Goal: Information Seeking & Learning: Learn about a topic

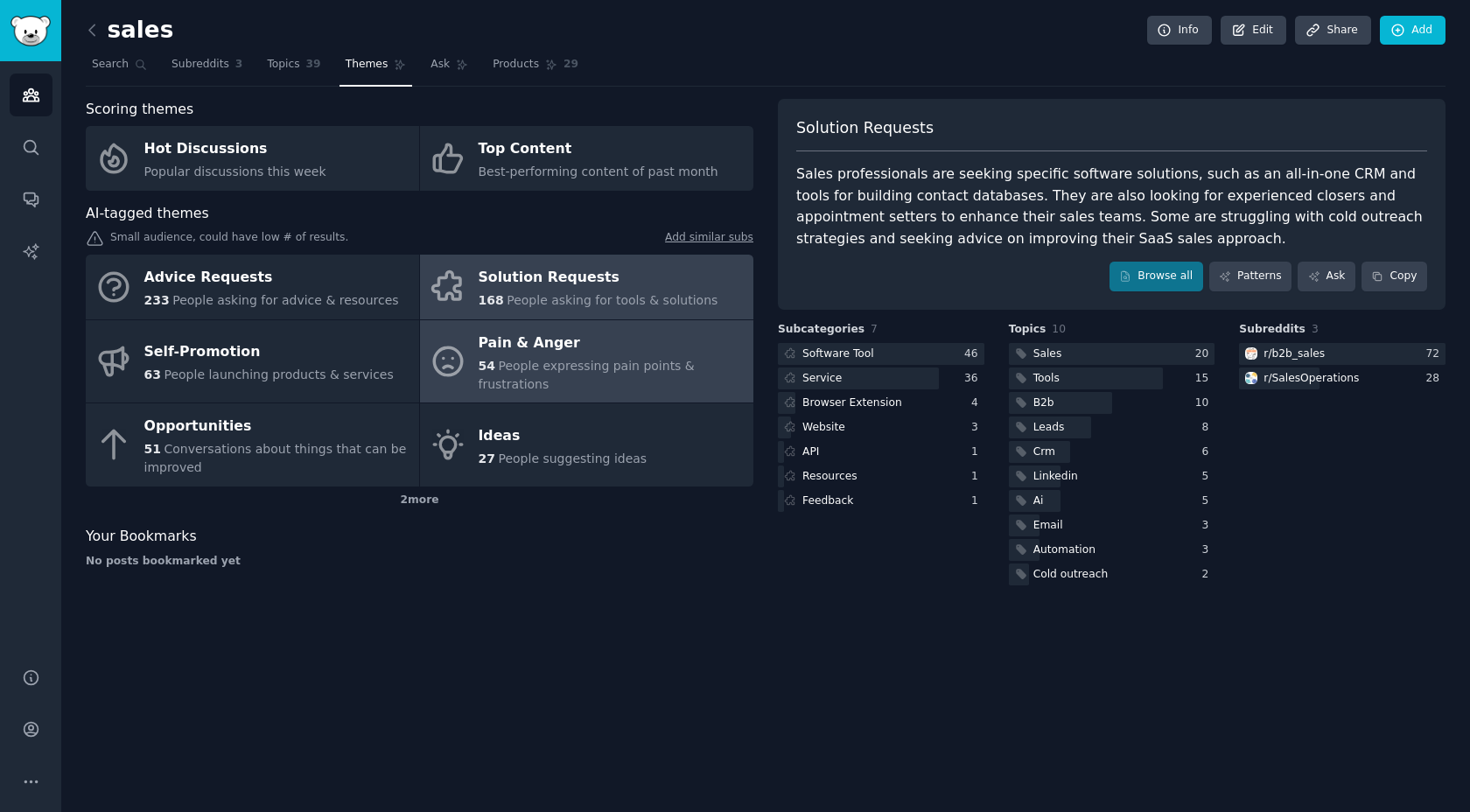
click at [601, 352] on div "Pain & Anger" at bounding box center [611, 343] width 266 height 28
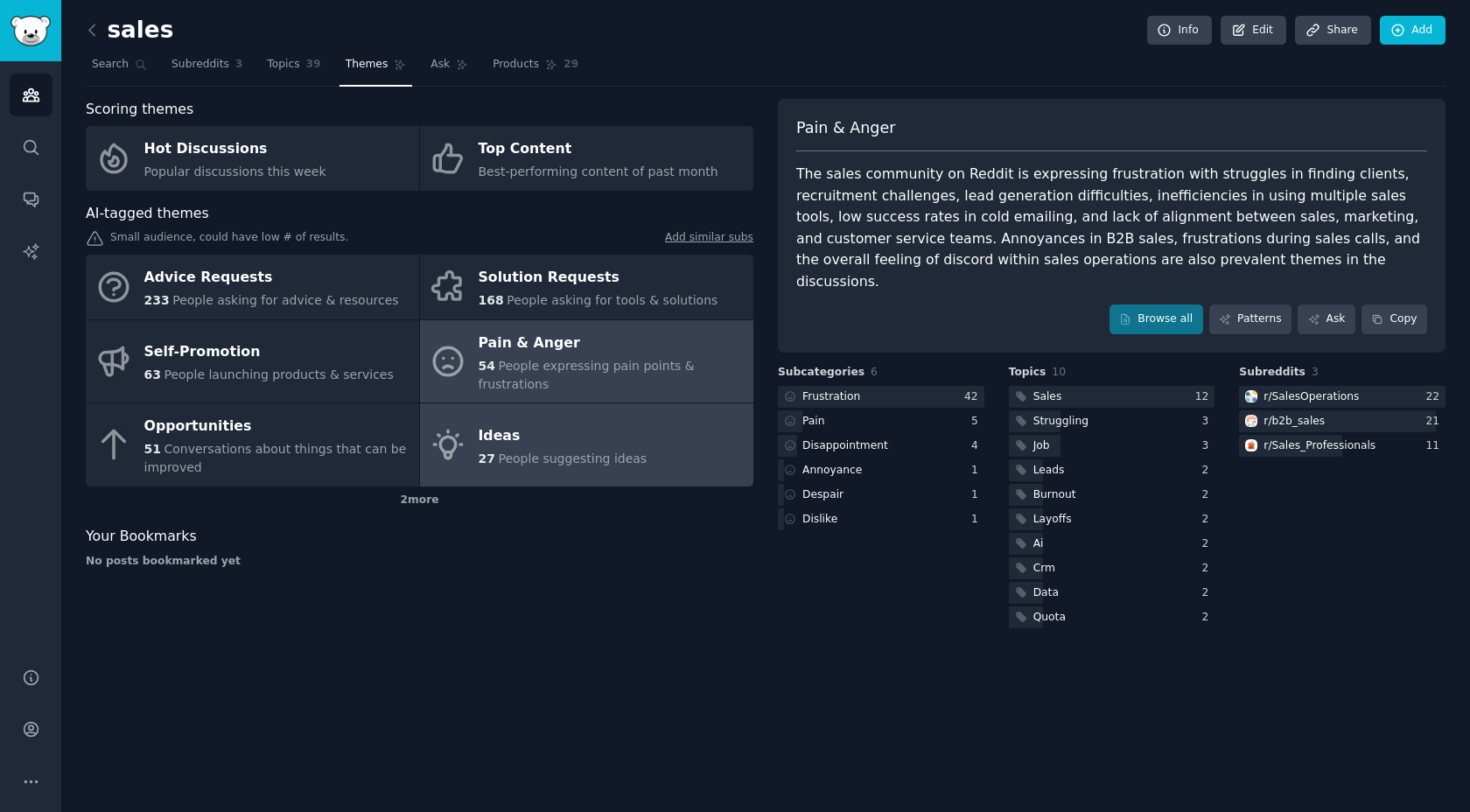
click at [548, 463] on span "People suggesting ideas" at bounding box center [572, 459] width 148 height 14
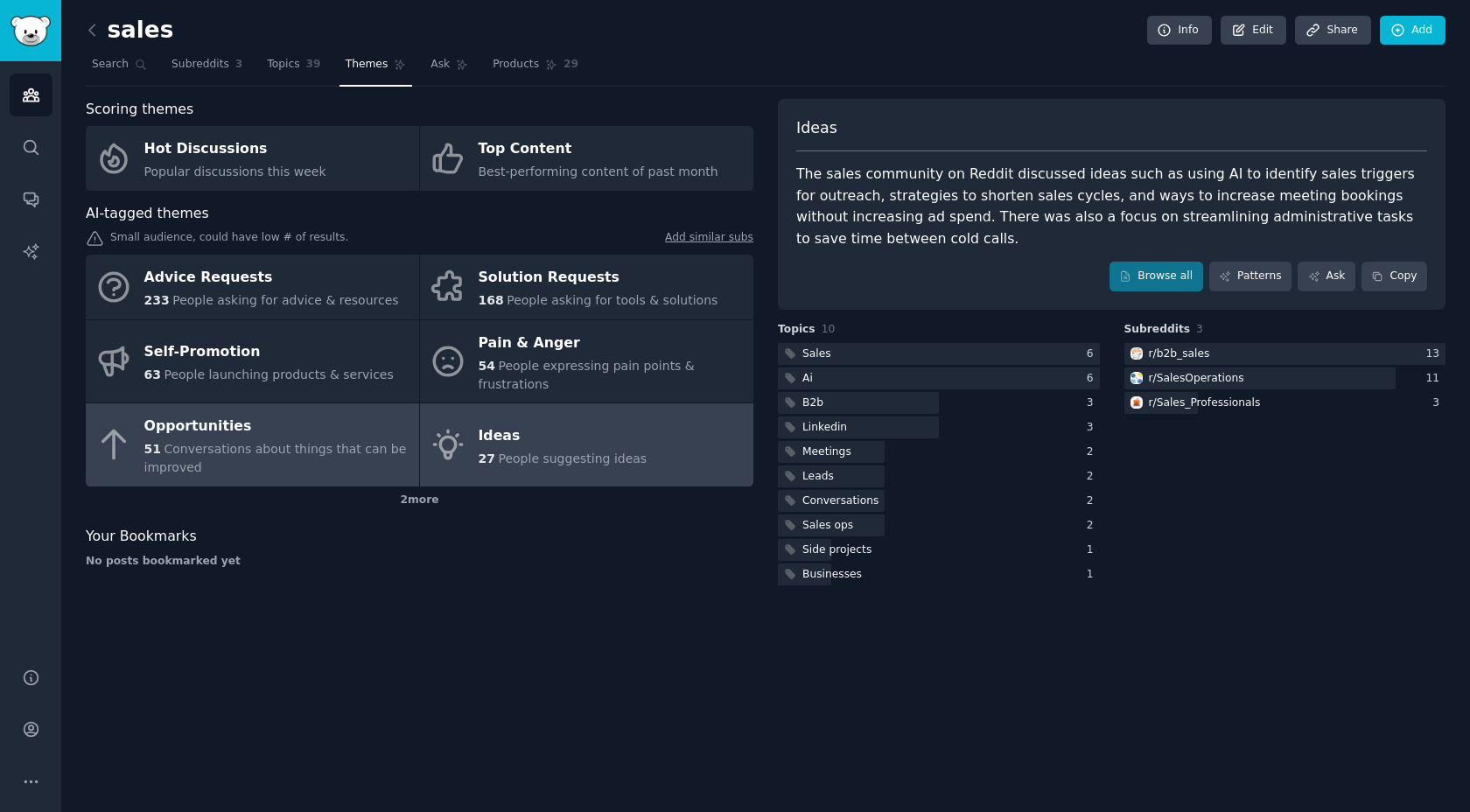
click at [341, 441] on div "51 Conversations about things that can be improved" at bounding box center [277, 458] width 266 height 36
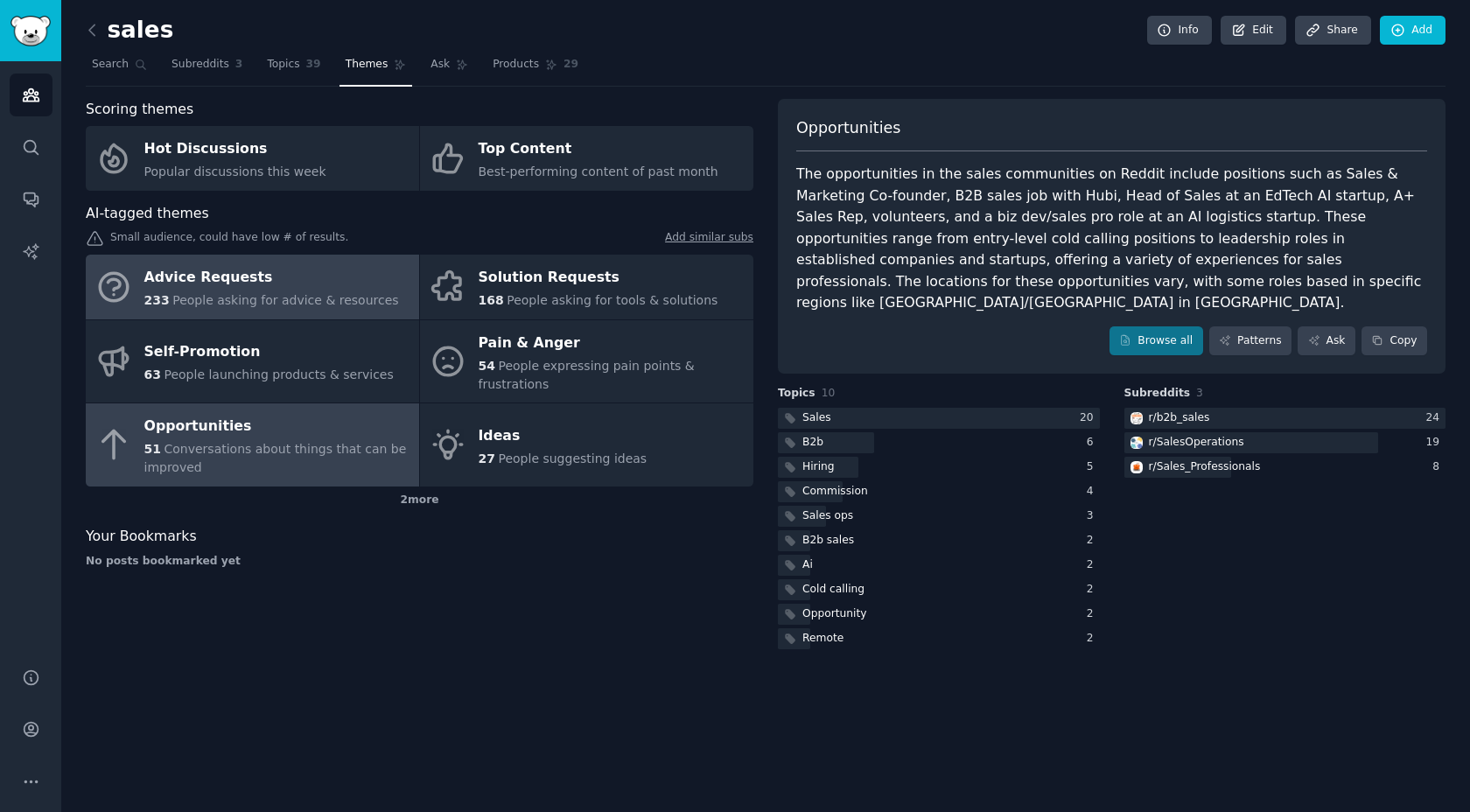
click at [332, 296] on span "People asking for advice & resources" at bounding box center [285, 299] width 226 height 14
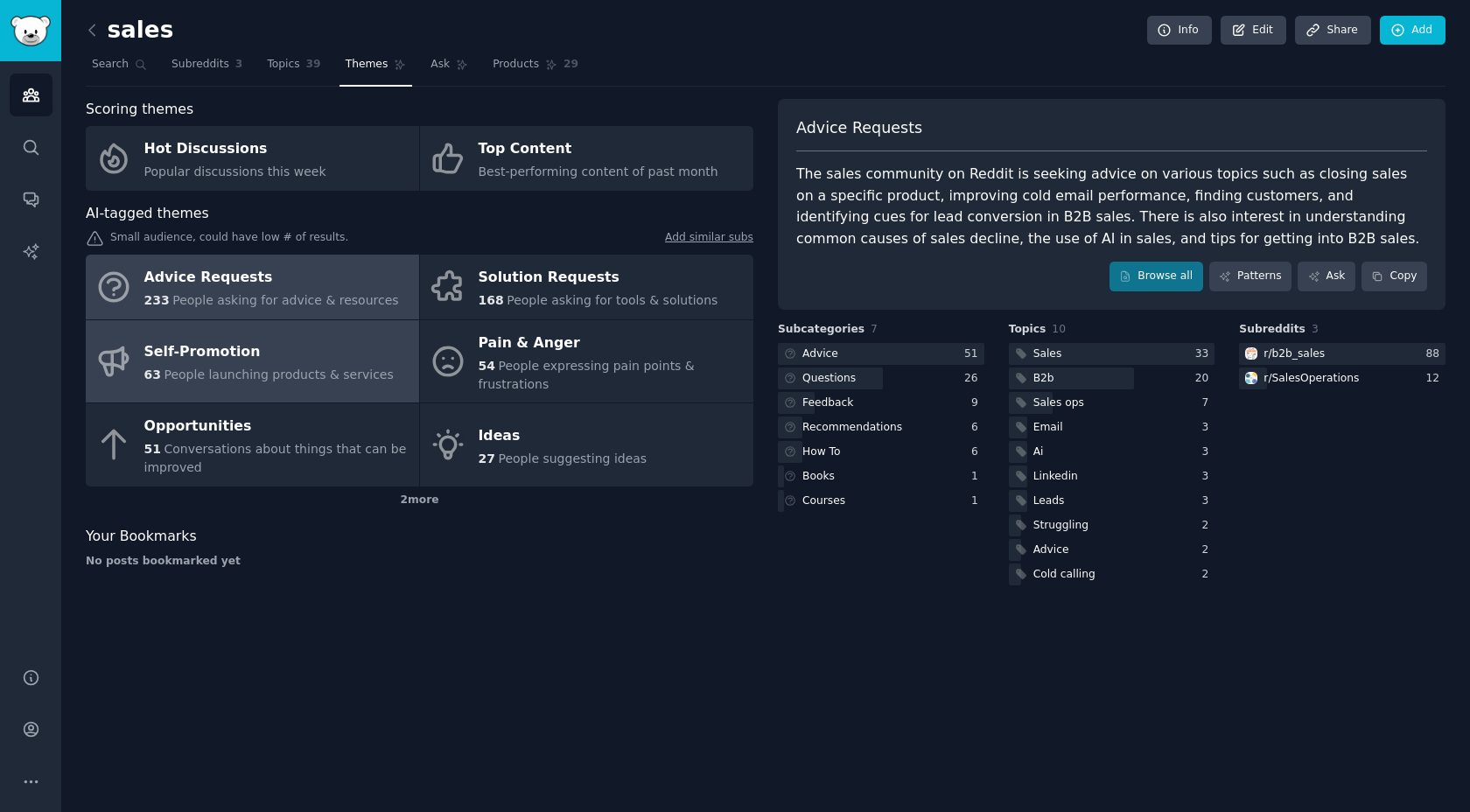
click at [170, 374] on span "People launching products & services" at bounding box center [278, 374] width 229 height 14
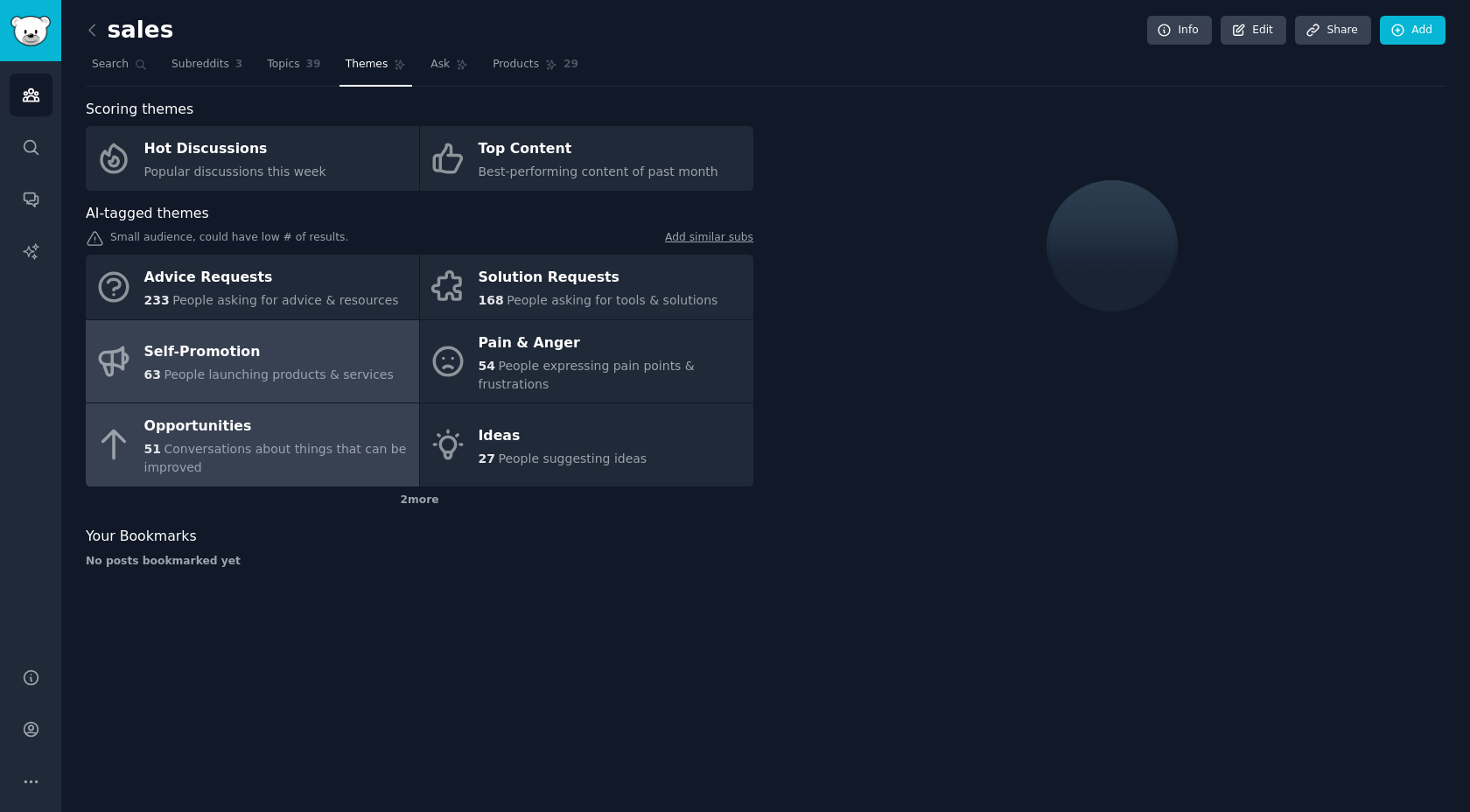
click at [191, 426] on div "Opportunities" at bounding box center [277, 426] width 266 height 28
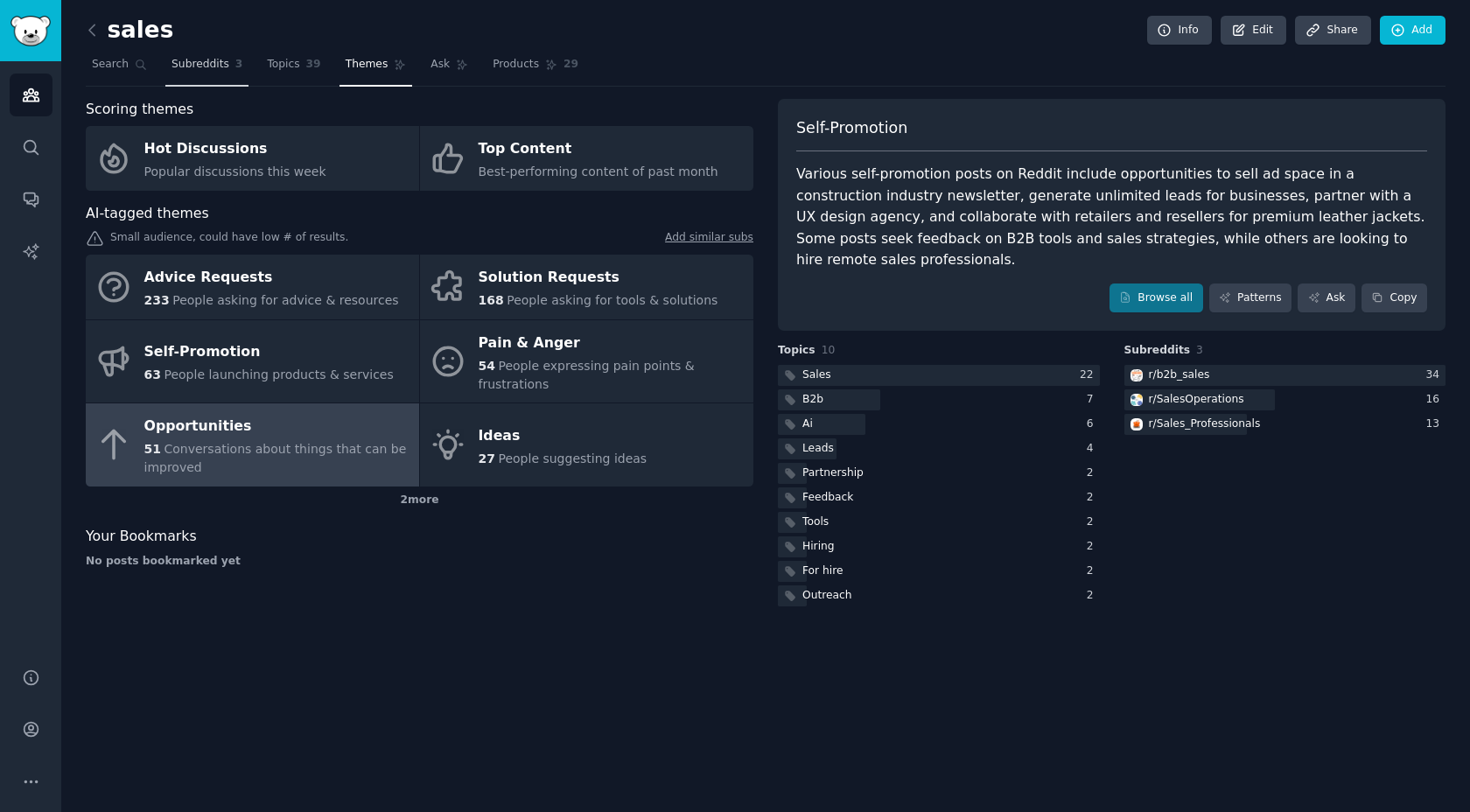
click at [206, 67] on span "Subreddits" at bounding box center [200, 65] width 58 height 16
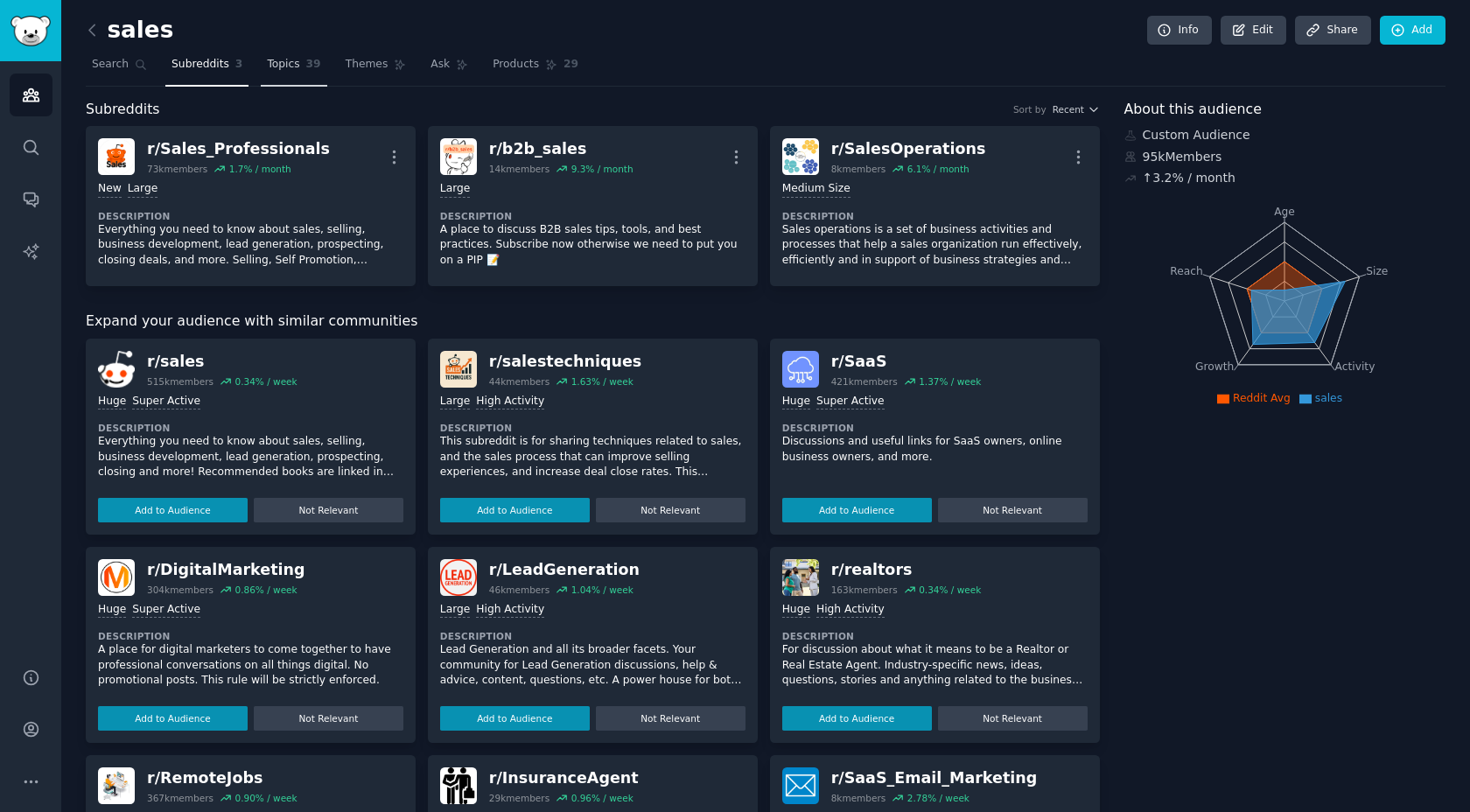
click at [298, 65] on span "Topics" at bounding box center [283, 65] width 32 height 16
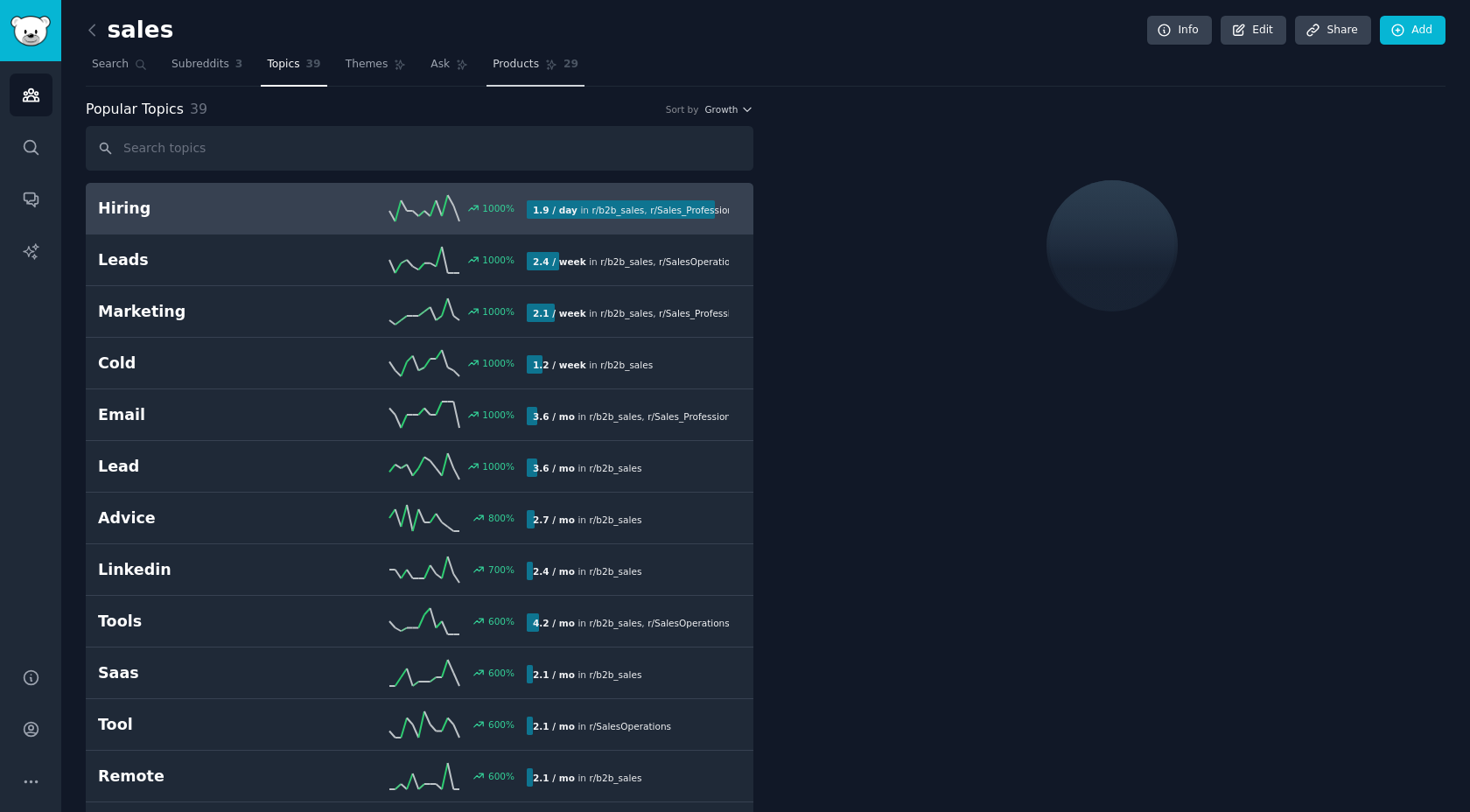
click at [513, 76] on link "Products 29" at bounding box center [535, 69] width 98 height 36
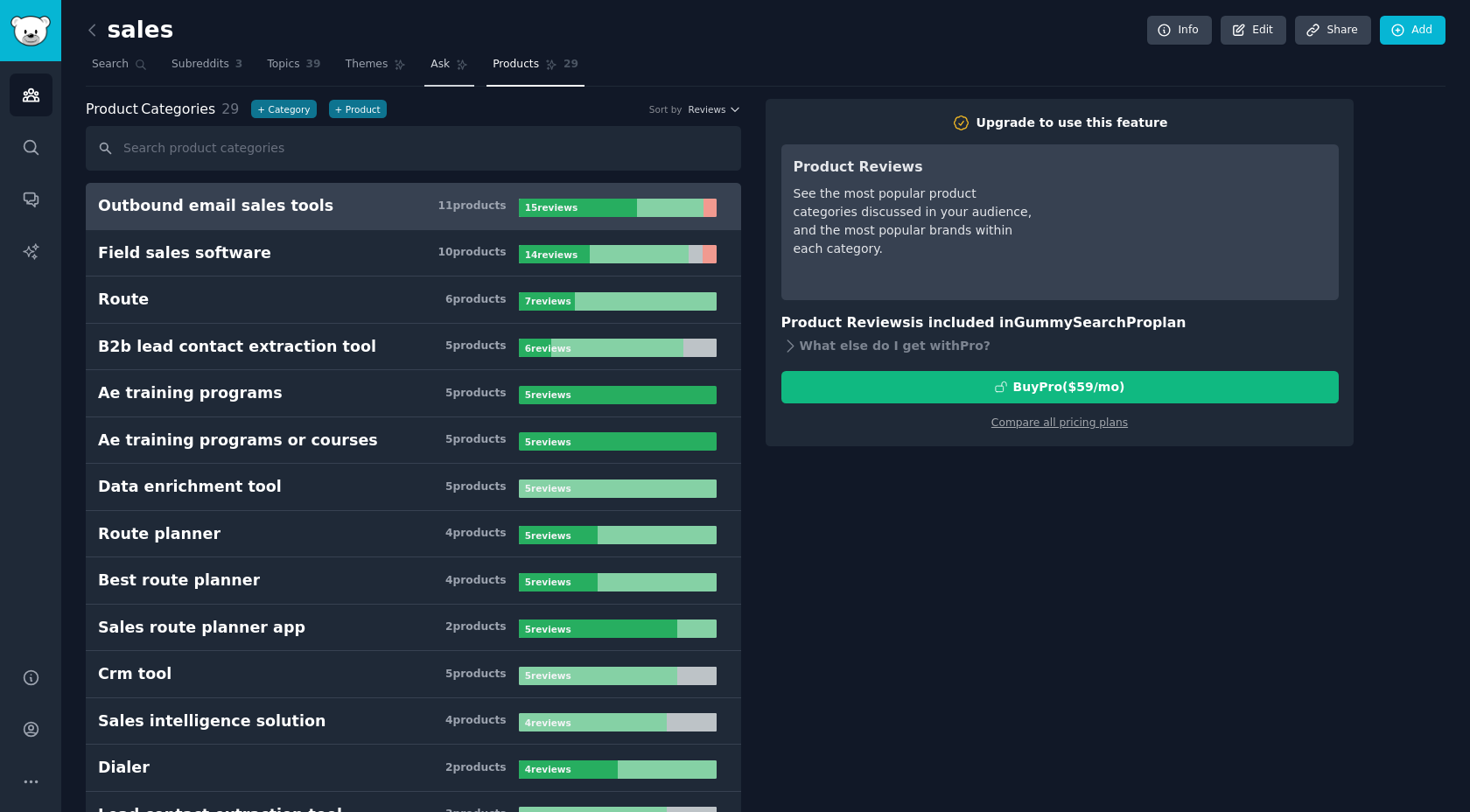
click at [444, 74] on link "Ask" at bounding box center [449, 69] width 50 height 36
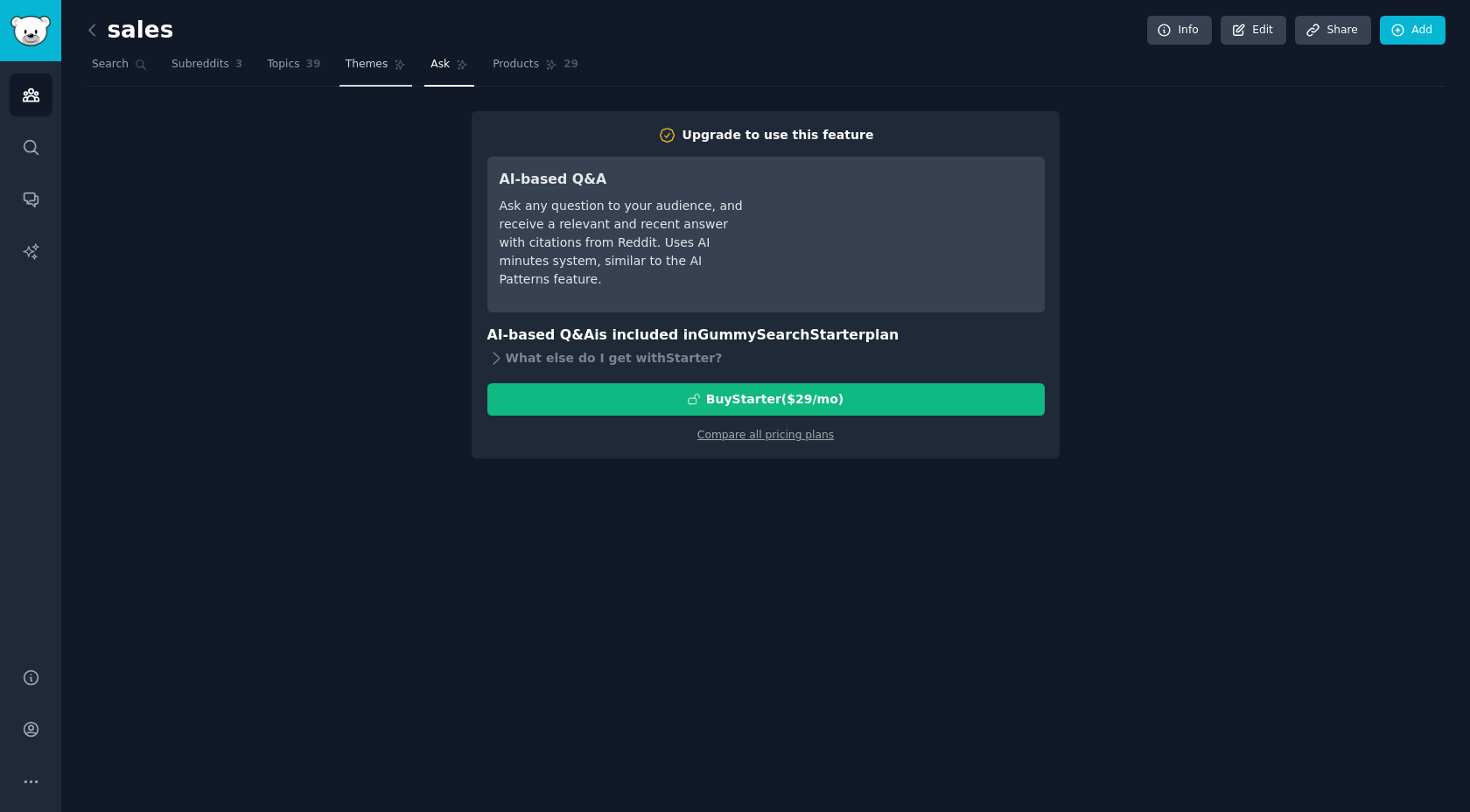
click at [371, 73] on link "Themes" at bounding box center [376, 69] width 74 height 36
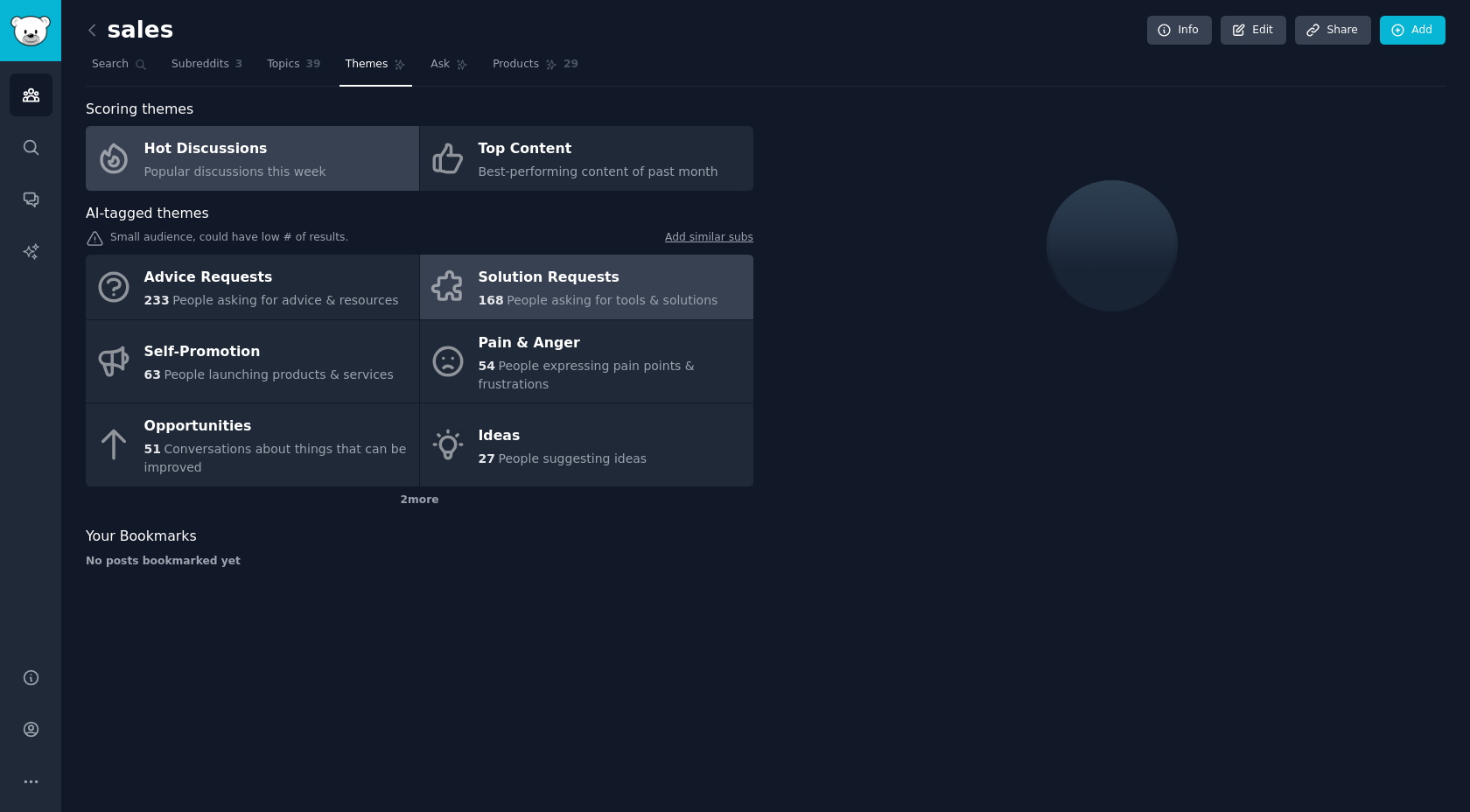
click at [533, 300] on span "People asking for tools & solutions" at bounding box center [612, 299] width 211 height 14
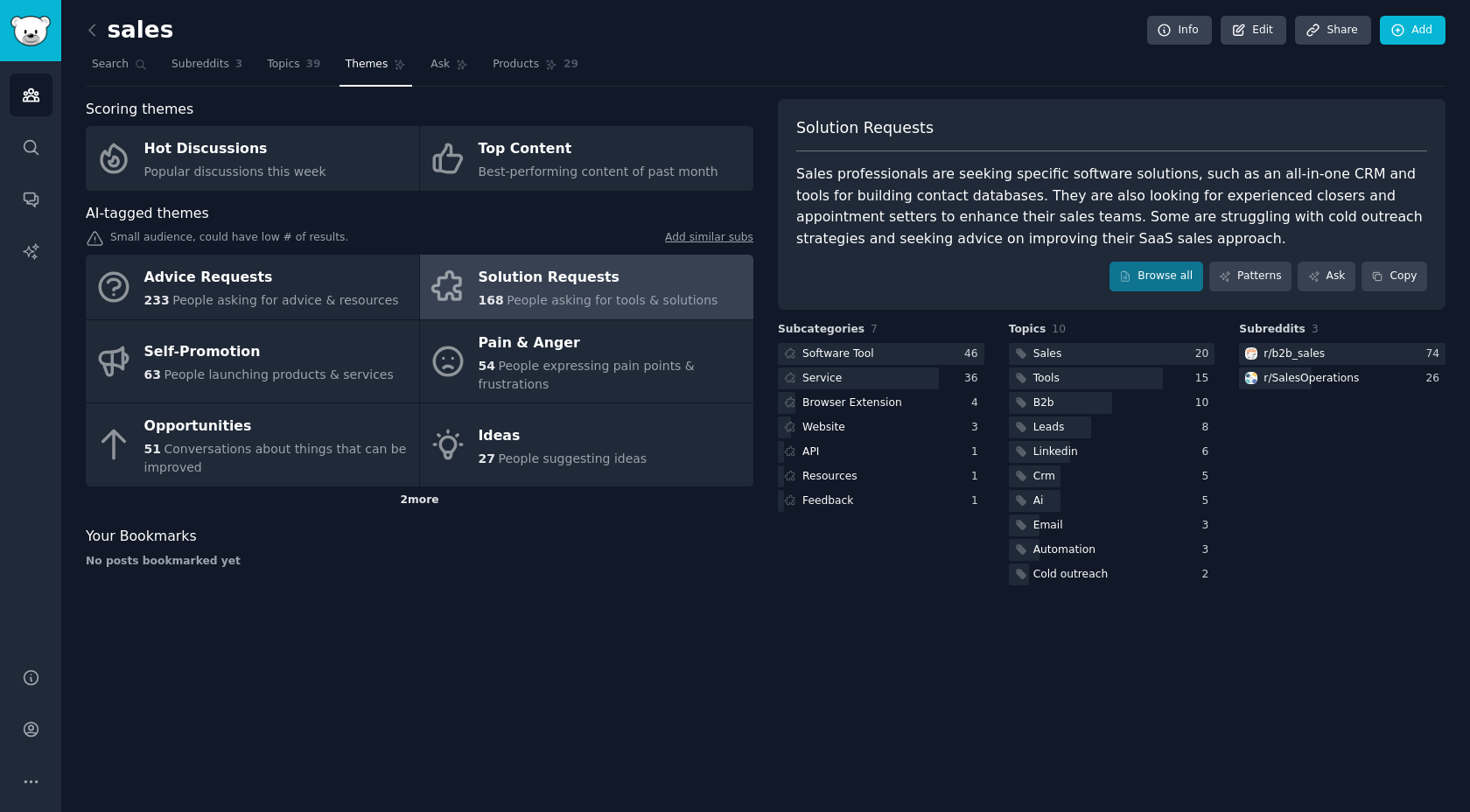
click at [425, 497] on div "2 more" at bounding box center [419, 500] width 668 height 28
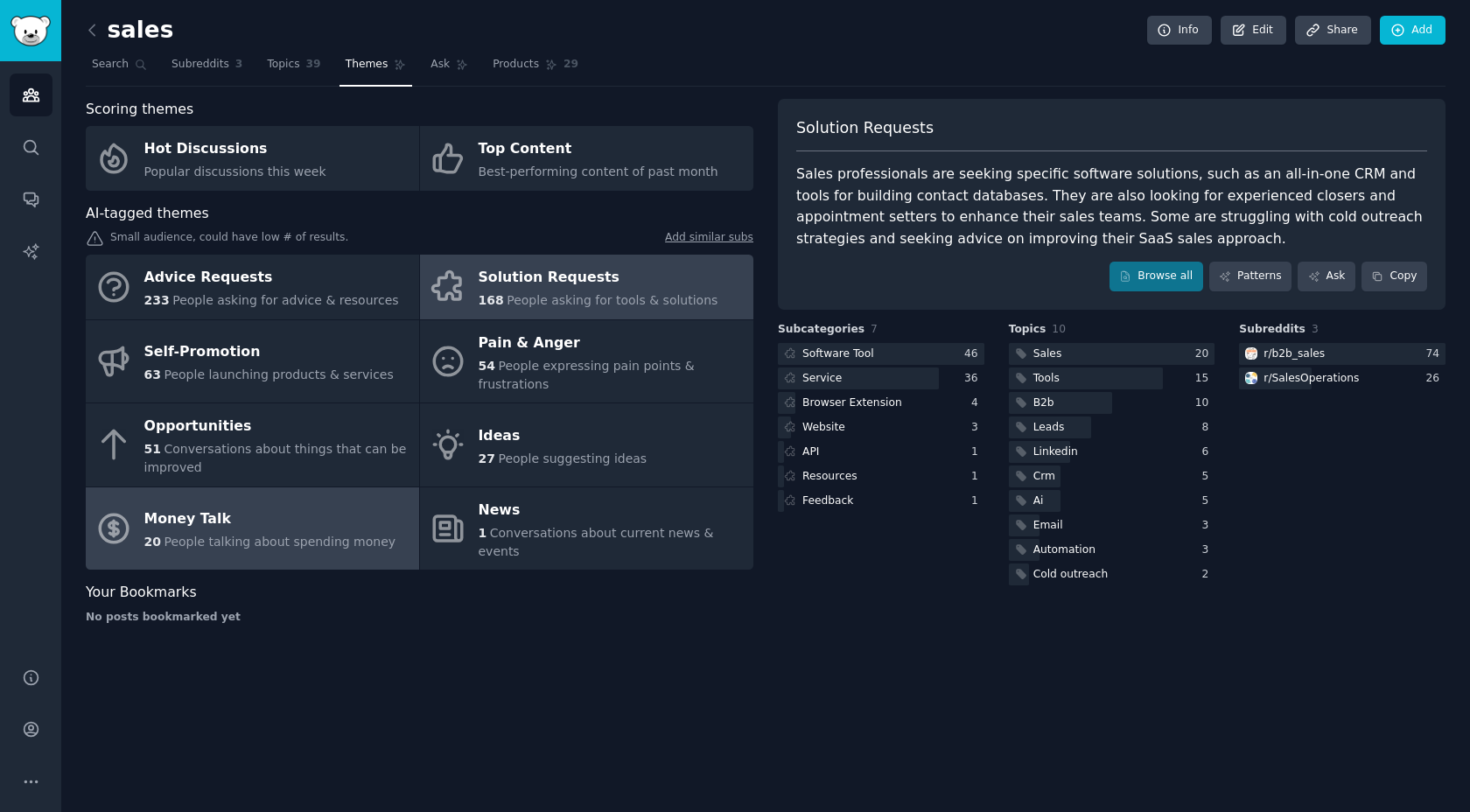
click at [313, 517] on div "Money Talk" at bounding box center [270, 519] width 252 height 28
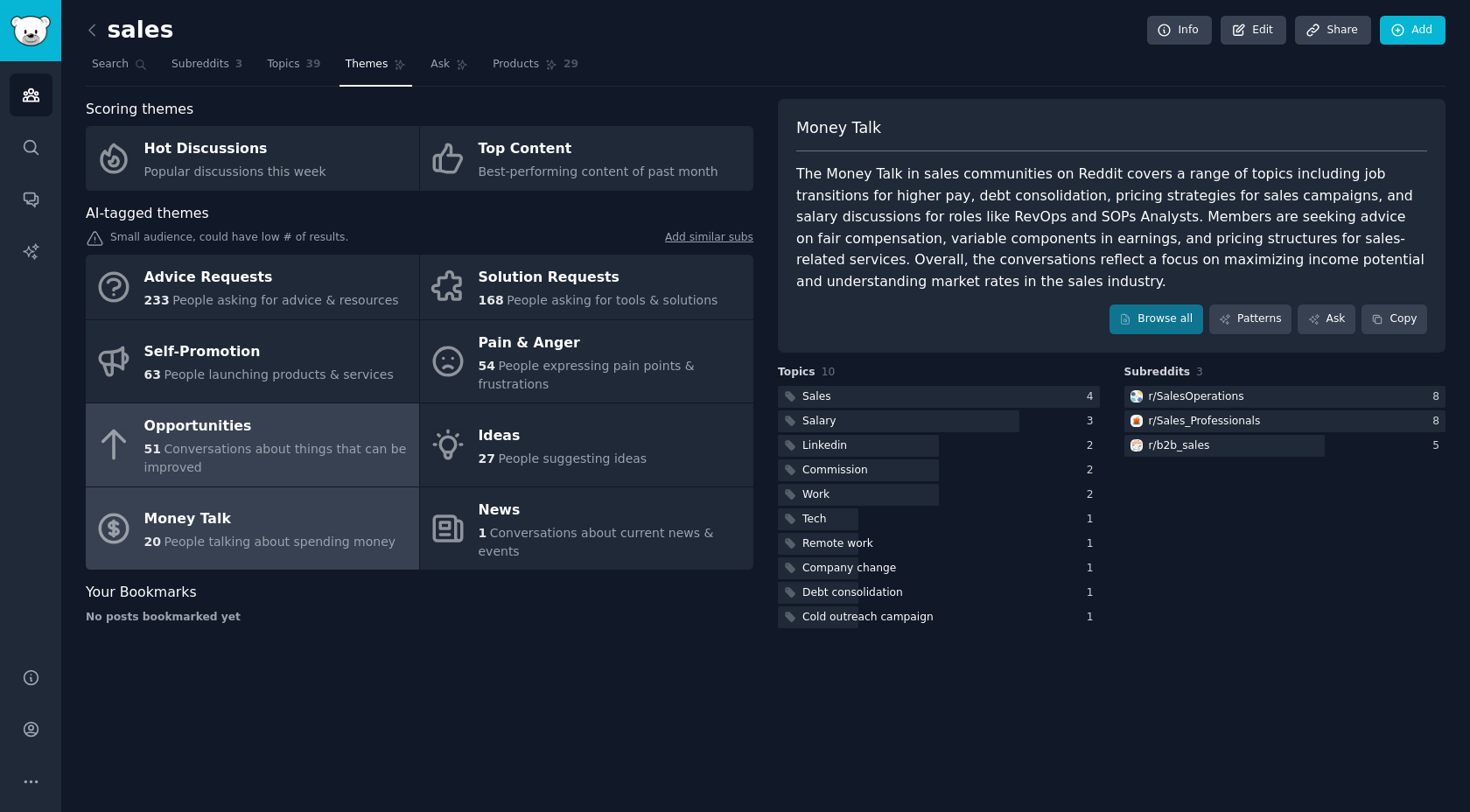
click at [309, 432] on div "Opportunities" at bounding box center [277, 426] width 266 height 28
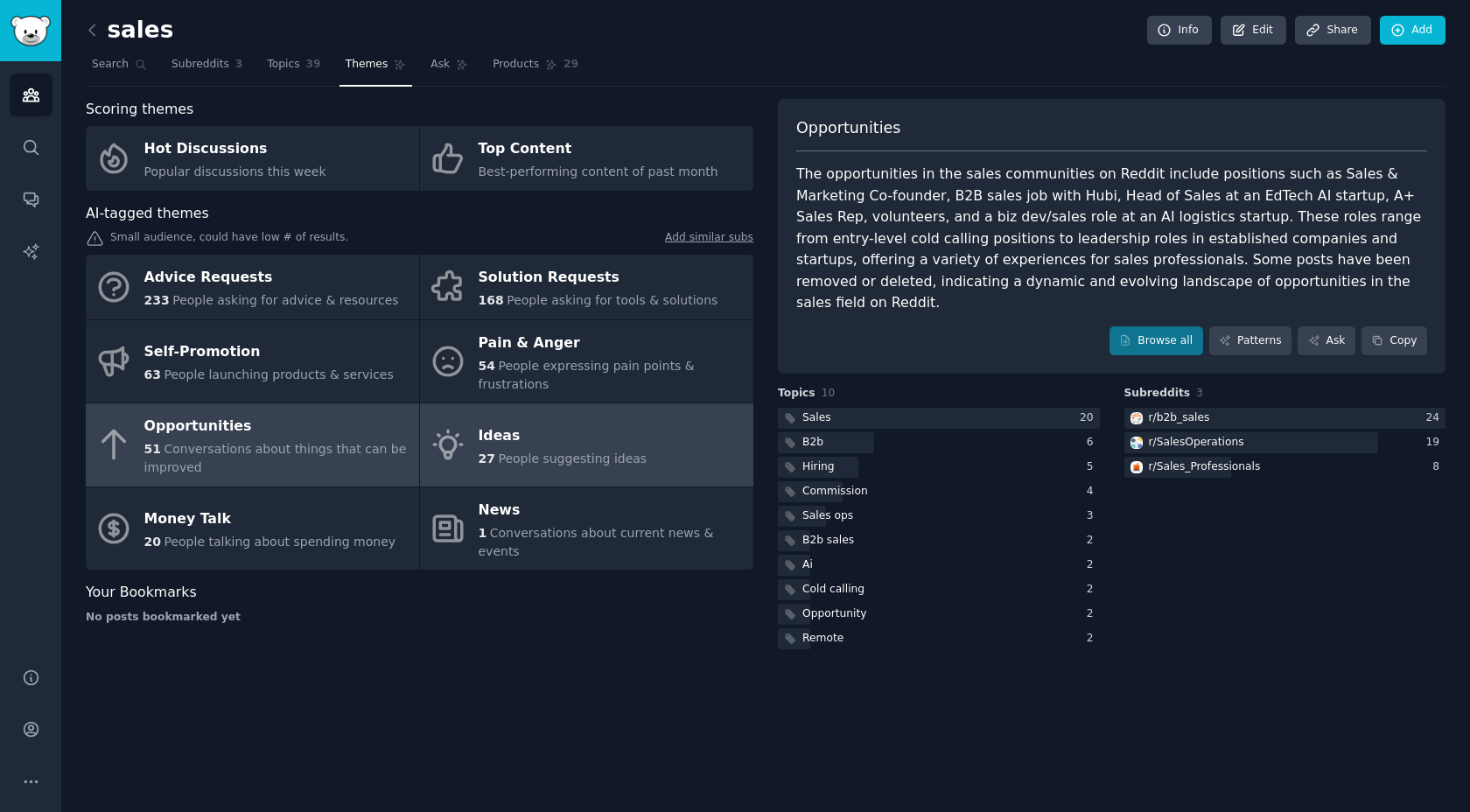
click at [516, 433] on div "Ideas" at bounding box center [563, 435] width 169 height 28
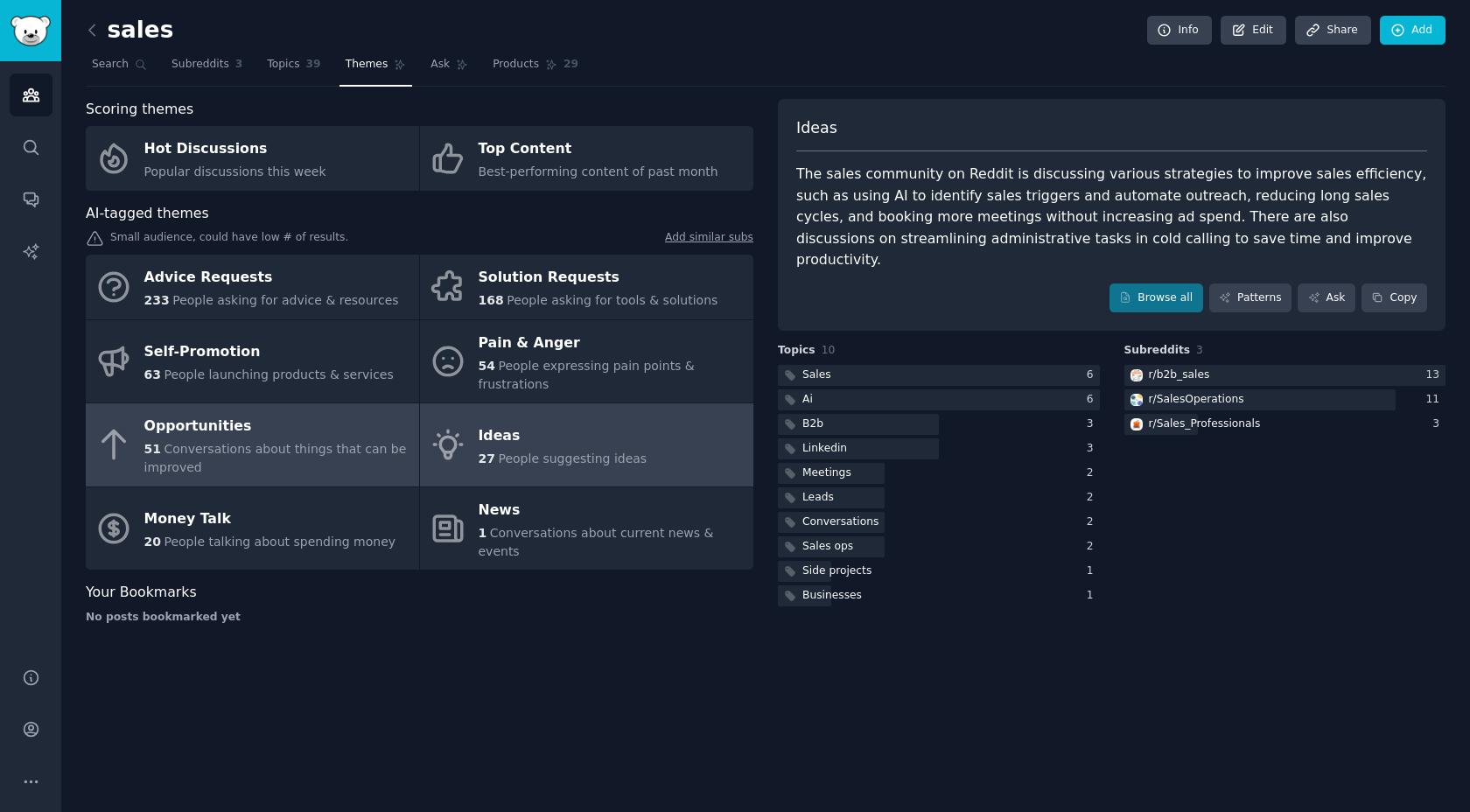
click at [310, 422] on div "Opportunities" at bounding box center [277, 426] width 266 height 28
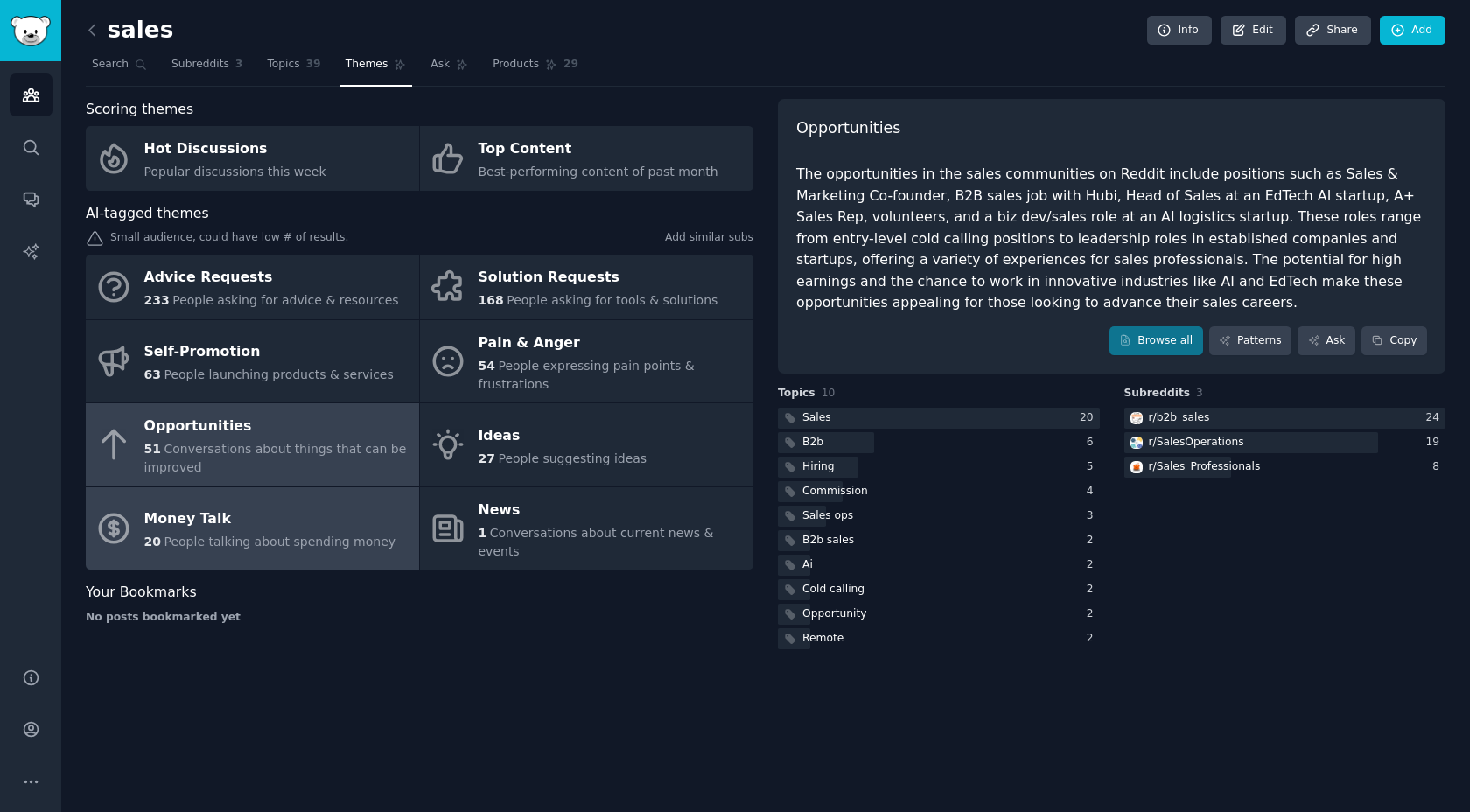
click at [317, 516] on div "Money Talk" at bounding box center [270, 519] width 252 height 28
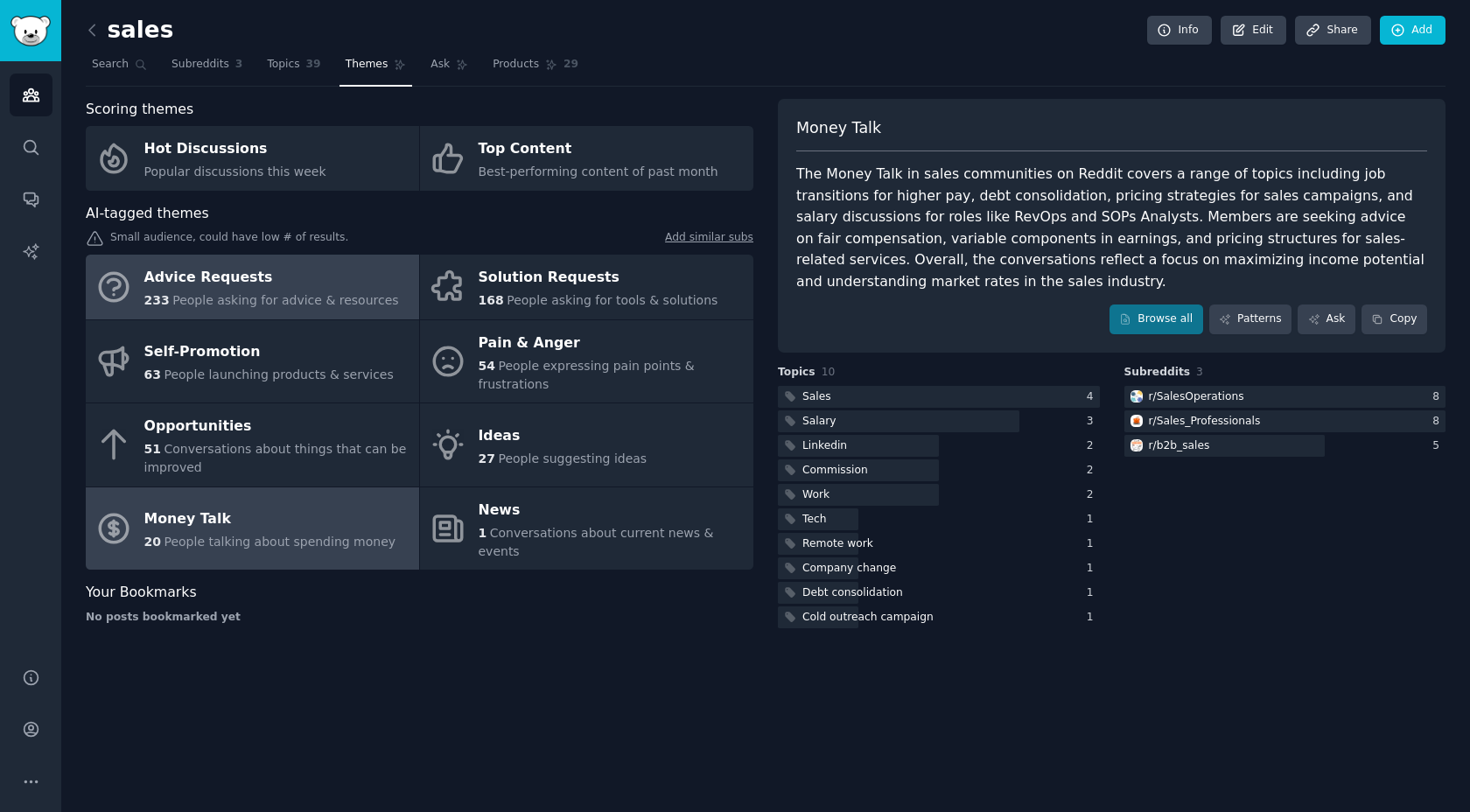
click at [328, 278] on div "Advice Requests" at bounding box center [271, 278] width 254 height 28
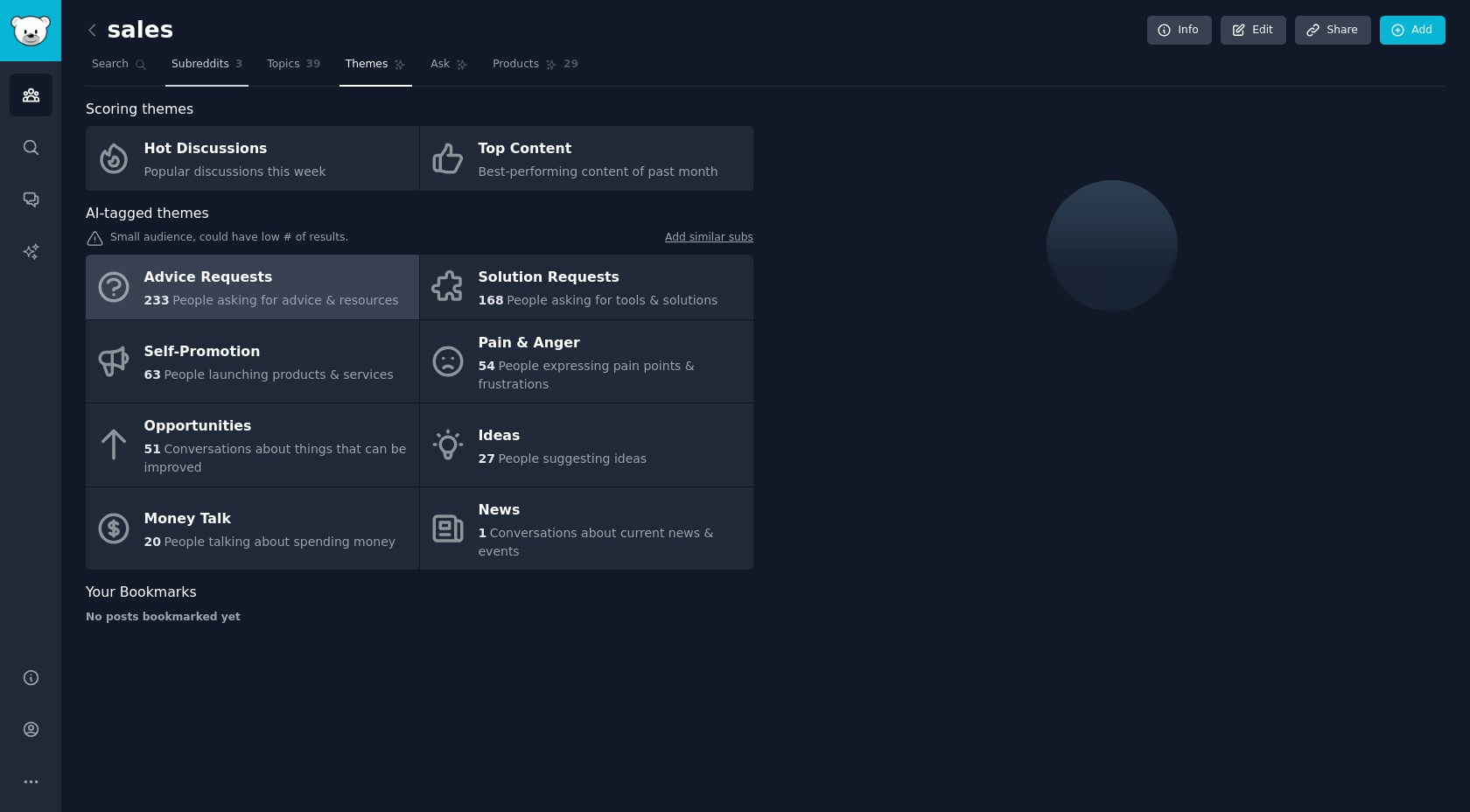
click at [222, 68] on span "Subreddits" at bounding box center [200, 65] width 58 height 16
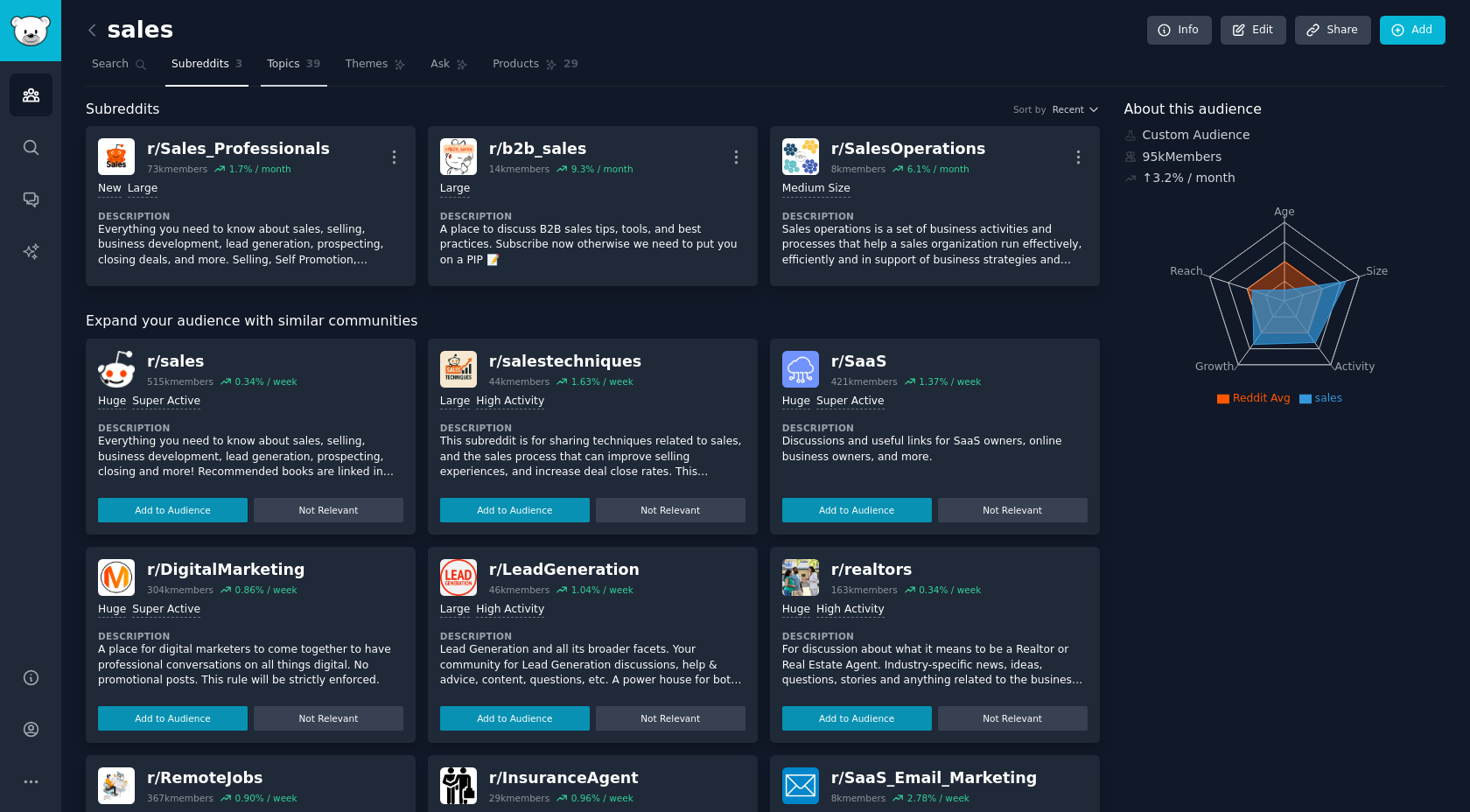
click at [287, 62] on span "Topics" at bounding box center [283, 65] width 32 height 16
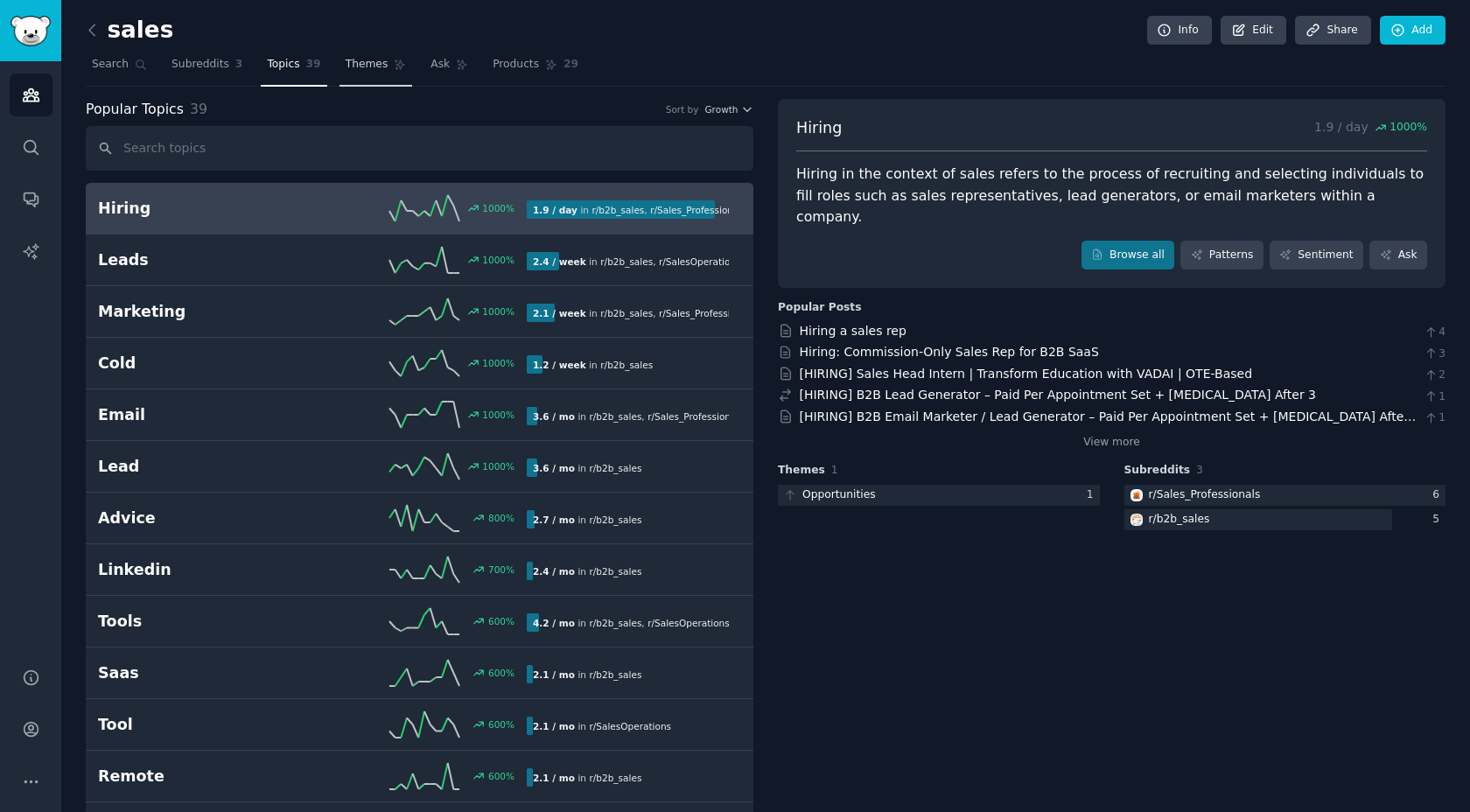
click at [379, 53] on link "Themes" at bounding box center [376, 69] width 74 height 36
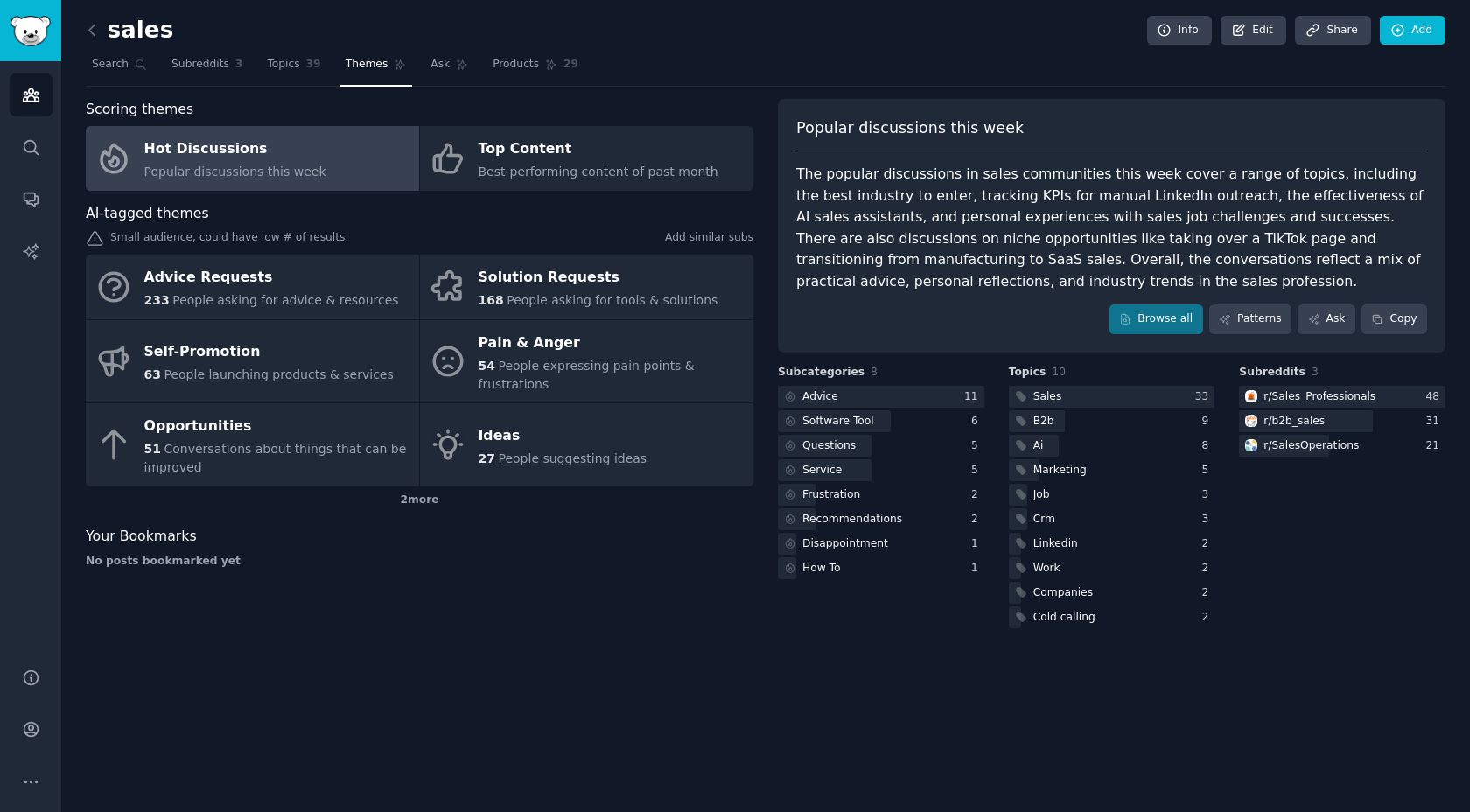
click at [477, 249] on div "AI-tagged themes Small audience, could have low # of results. Add similar subs …" at bounding box center [419, 358] width 668 height 311
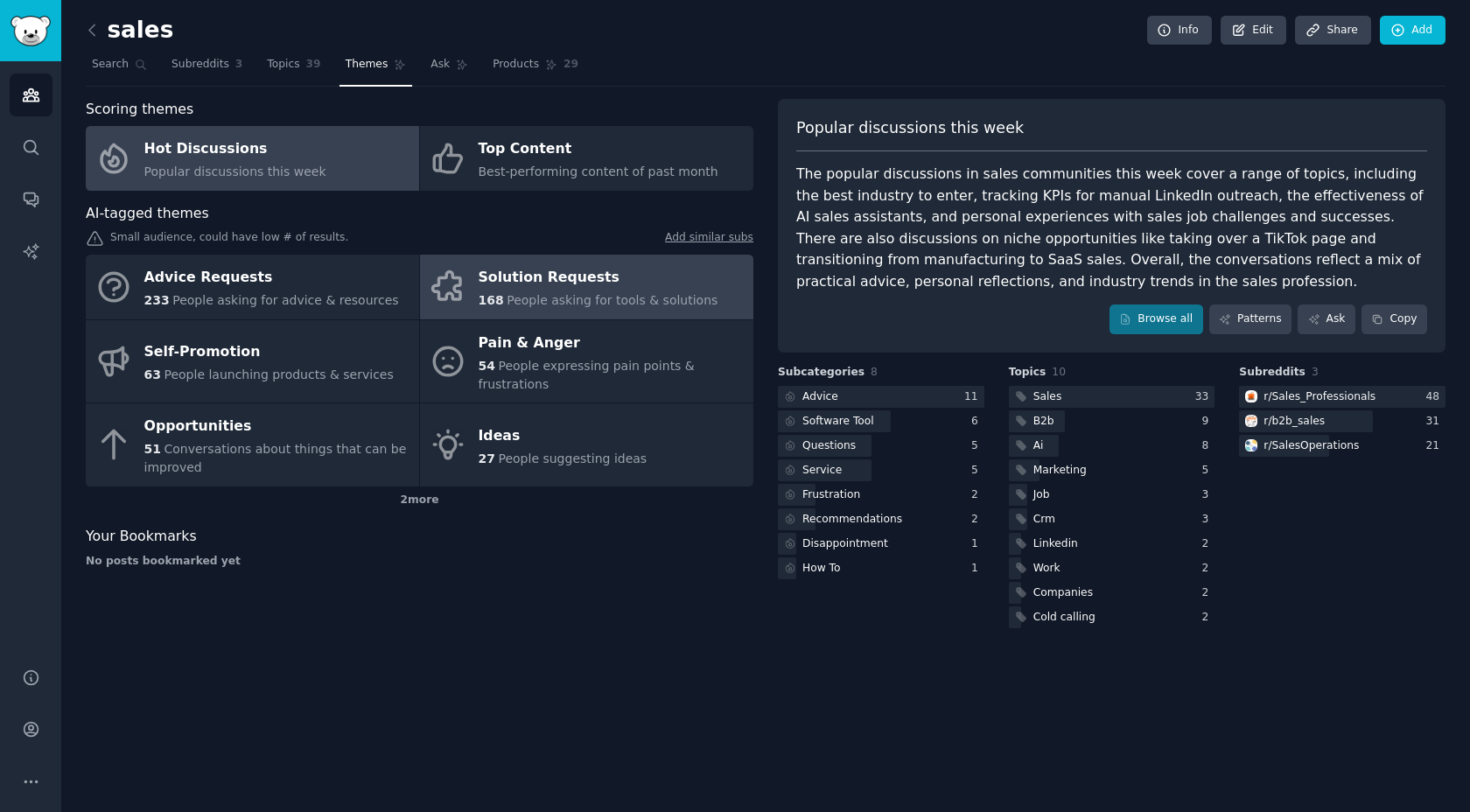
click at [479, 269] on div "Solution Requests" at bounding box center [598, 278] width 240 height 28
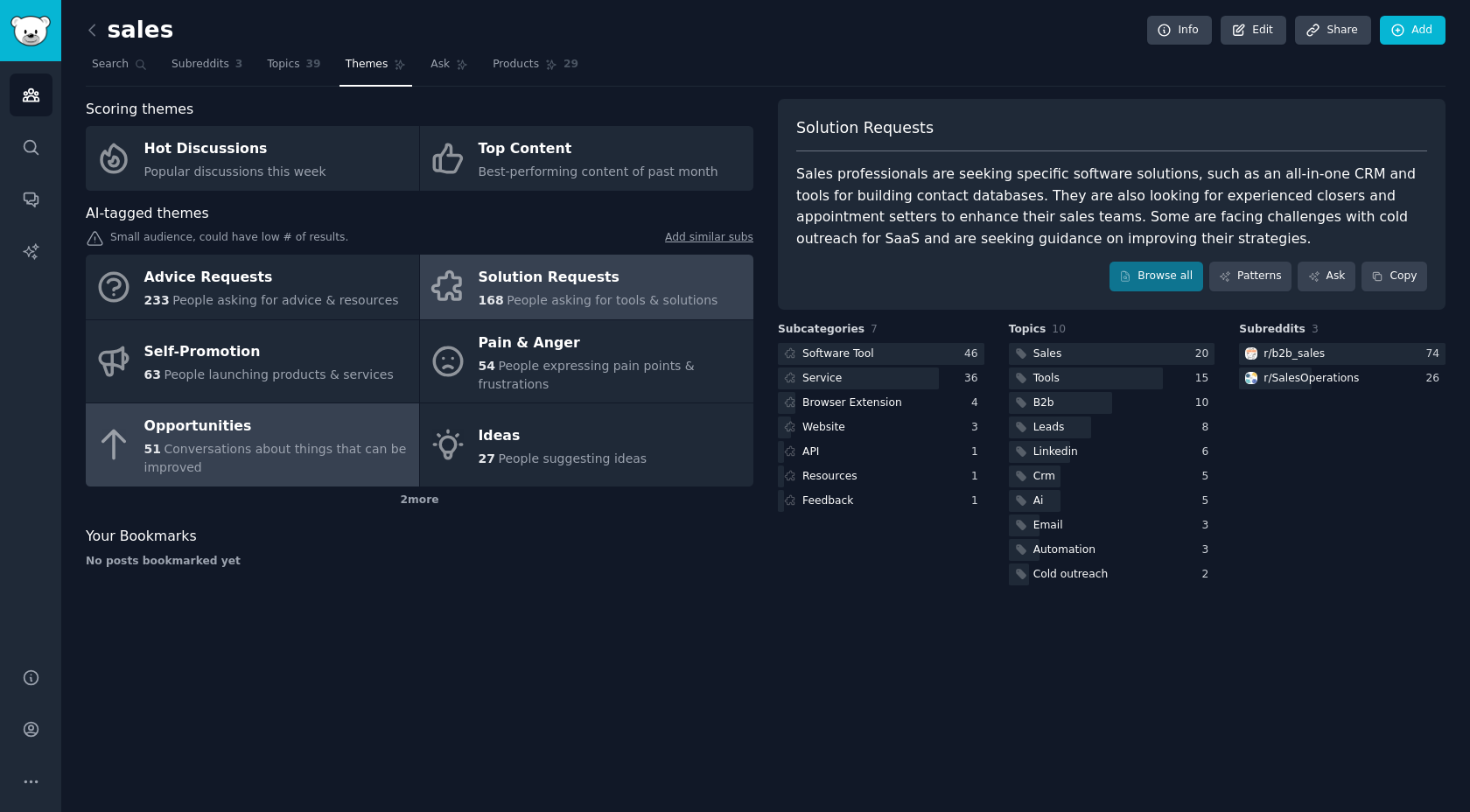
click at [288, 448] on span "Conversations about things that can be improved" at bounding box center [275, 458] width 262 height 32
